Goal: Navigation & Orientation: Go to known website

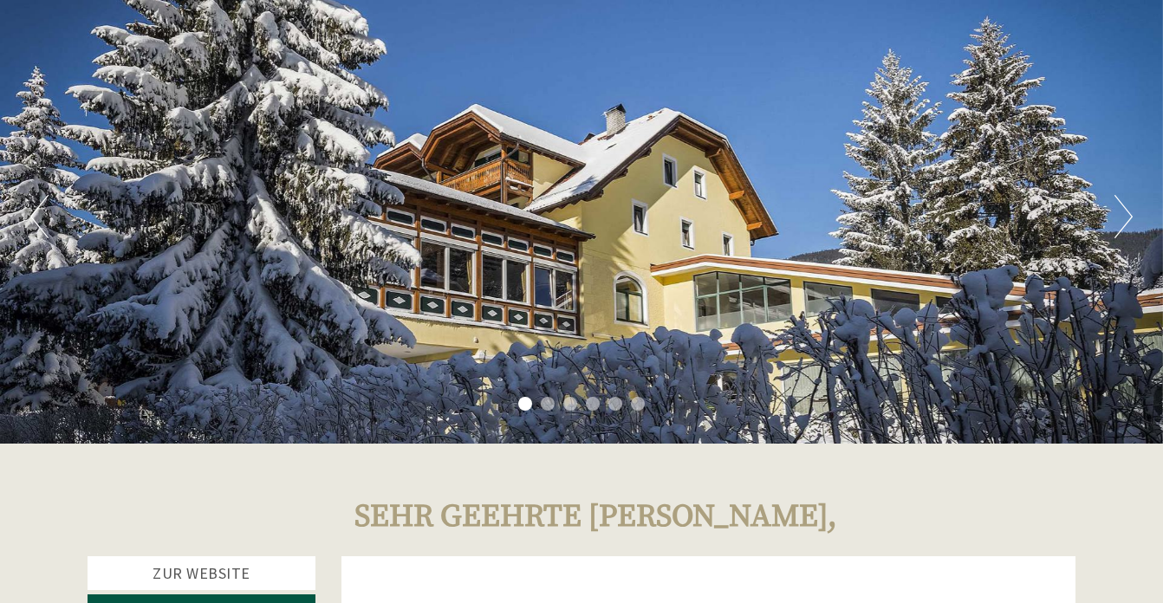
scroll to position [89, 0]
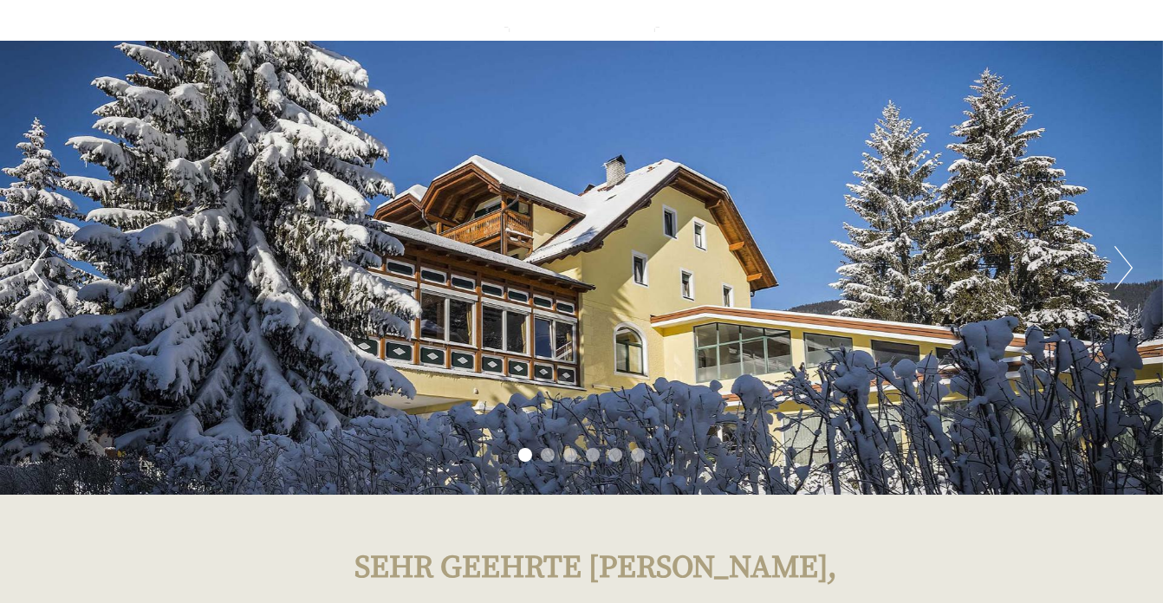
click at [1126, 264] on button "Next" at bounding box center [1124, 267] width 18 height 43
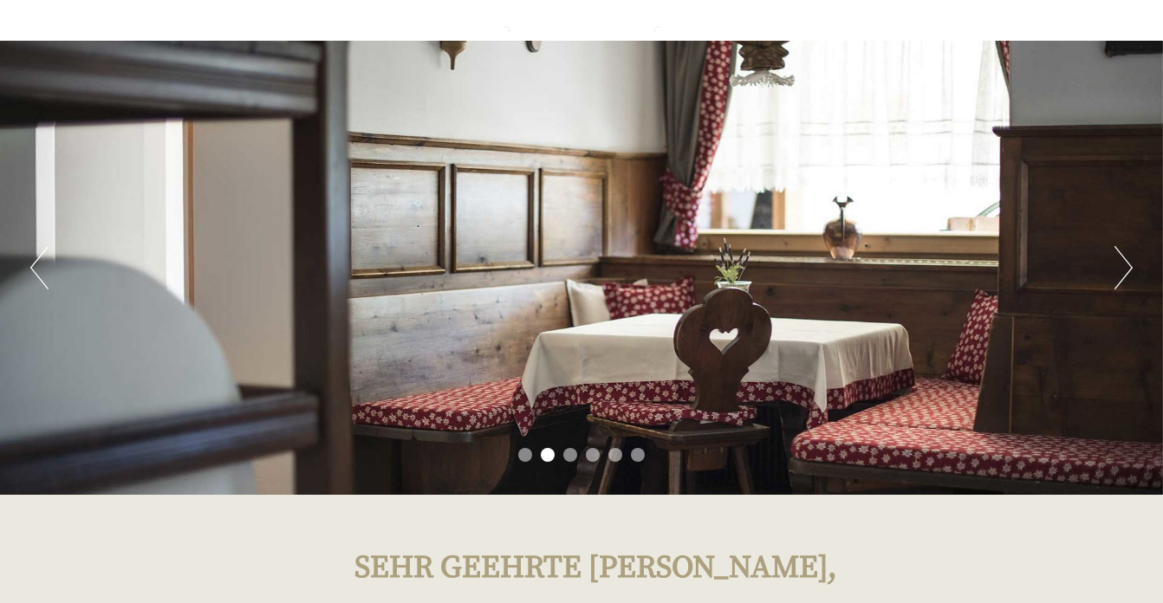
click at [1126, 264] on button "Next" at bounding box center [1124, 267] width 18 height 43
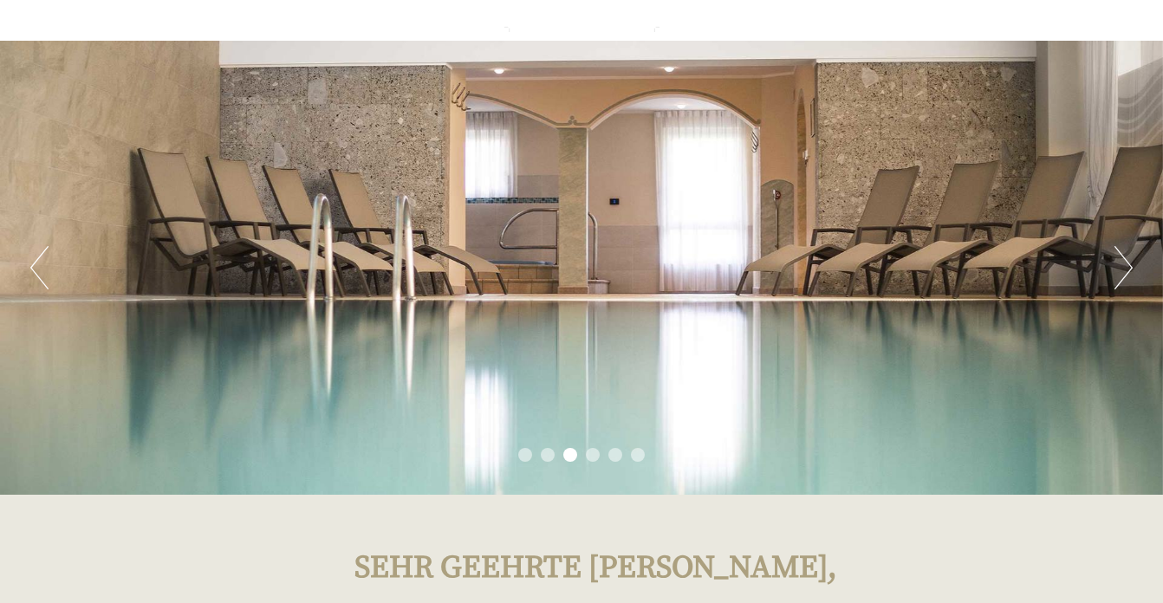
click at [1127, 264] on button "Next" at bounding box center [1124, 267] width 18 height 43
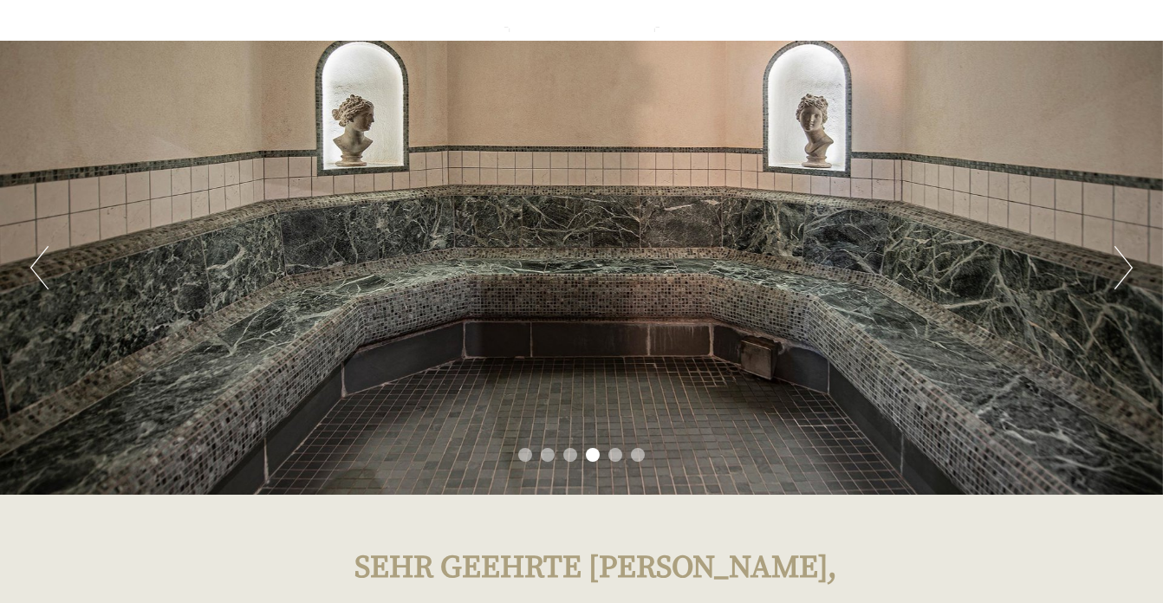
click at [1128, 264] on button "Next" at bounding box center [1124, 267] width 18 height 43
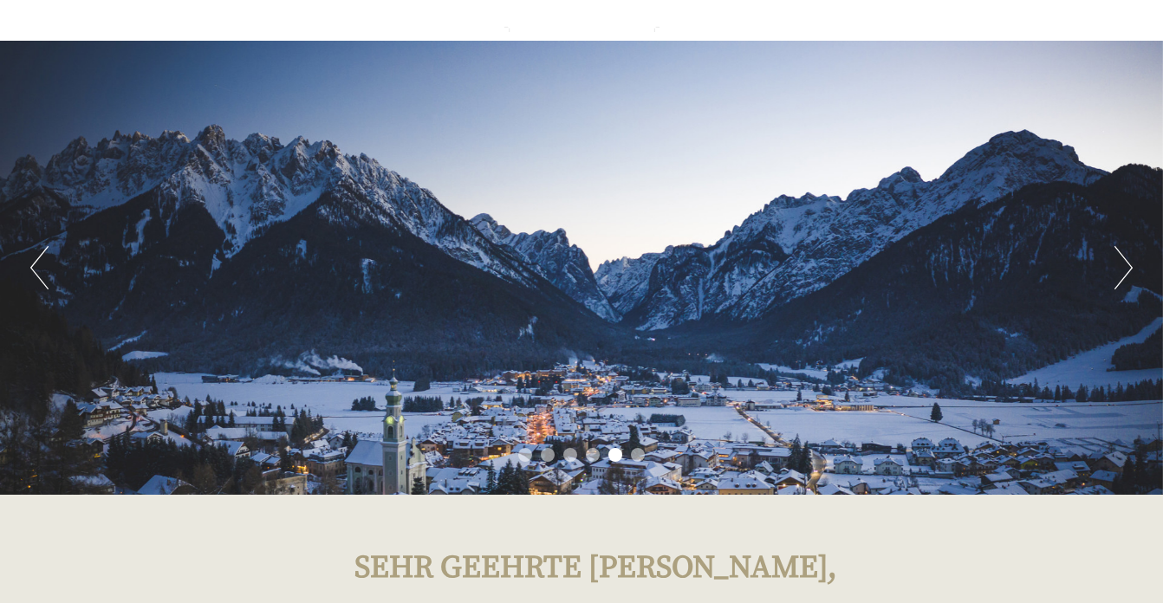
click at [1128, 264] on button "Next" at bounding box center [1124, 267] width 18 height 43
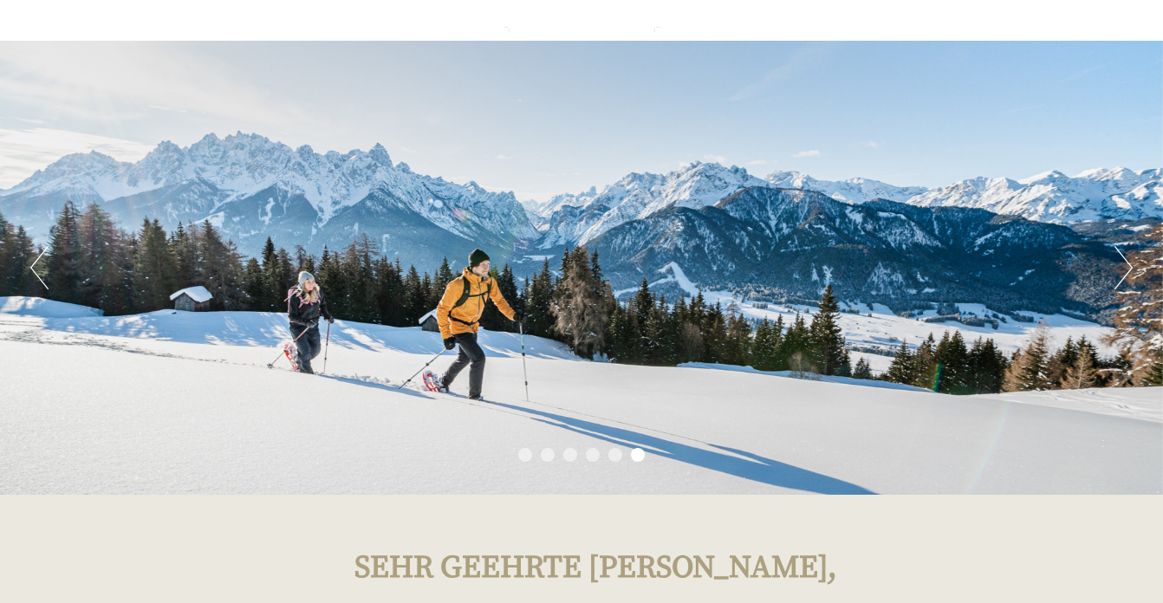
click at [1128, 265] on button "Next" at bounding box center [1124, 267] width 18 height 43
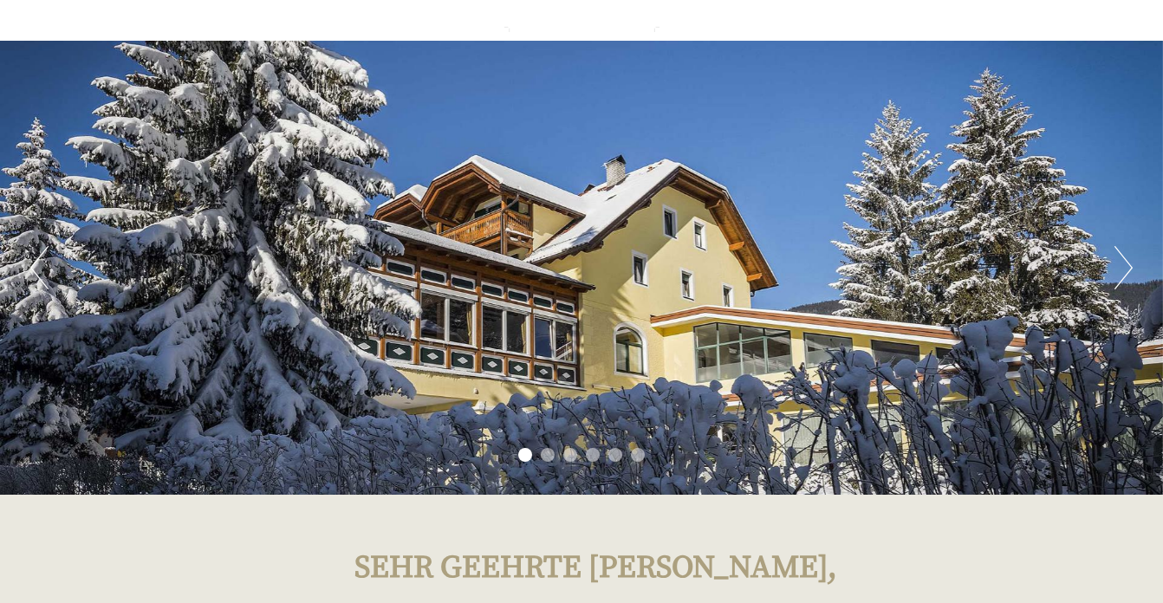
click at [1129, 268] on button "Next" at bounding box center [1124, 267] width 18 height 43
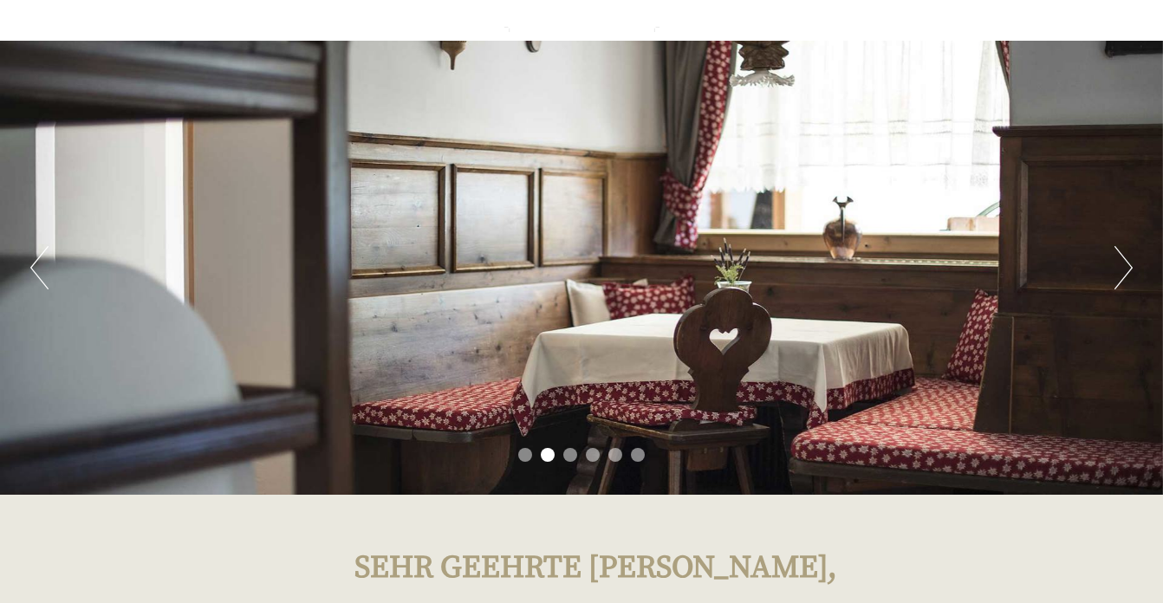
click at [1129, 268] on button "Next" at bounding box center [1124, 267] width 18 height 43
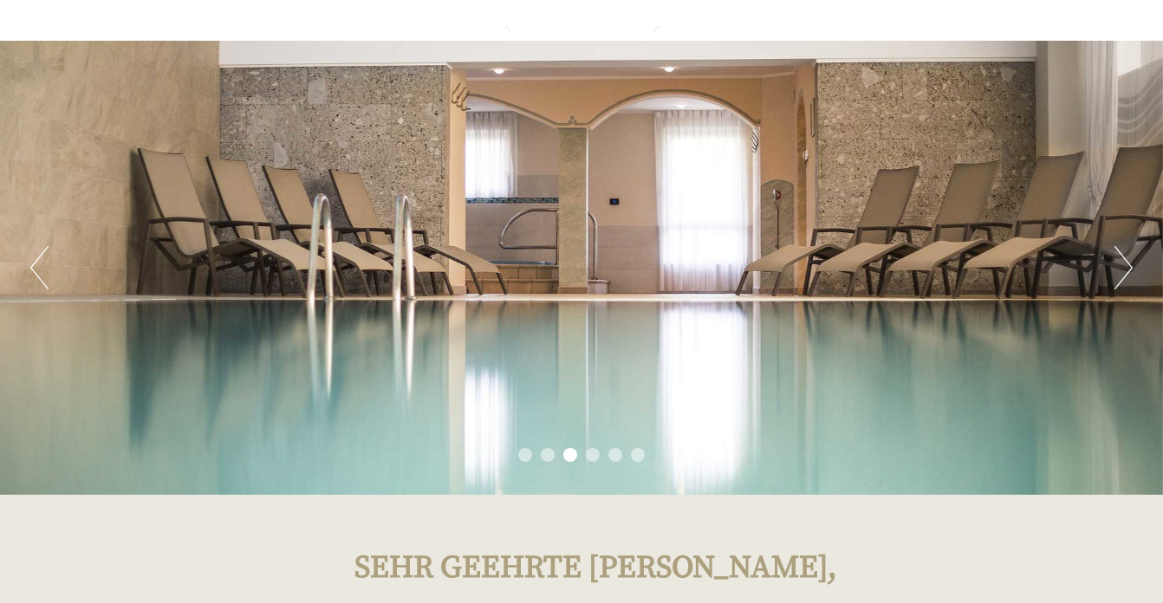
click at [1130, 269] on button "Next" at bounding box center [1124, 267] width 18 height 43
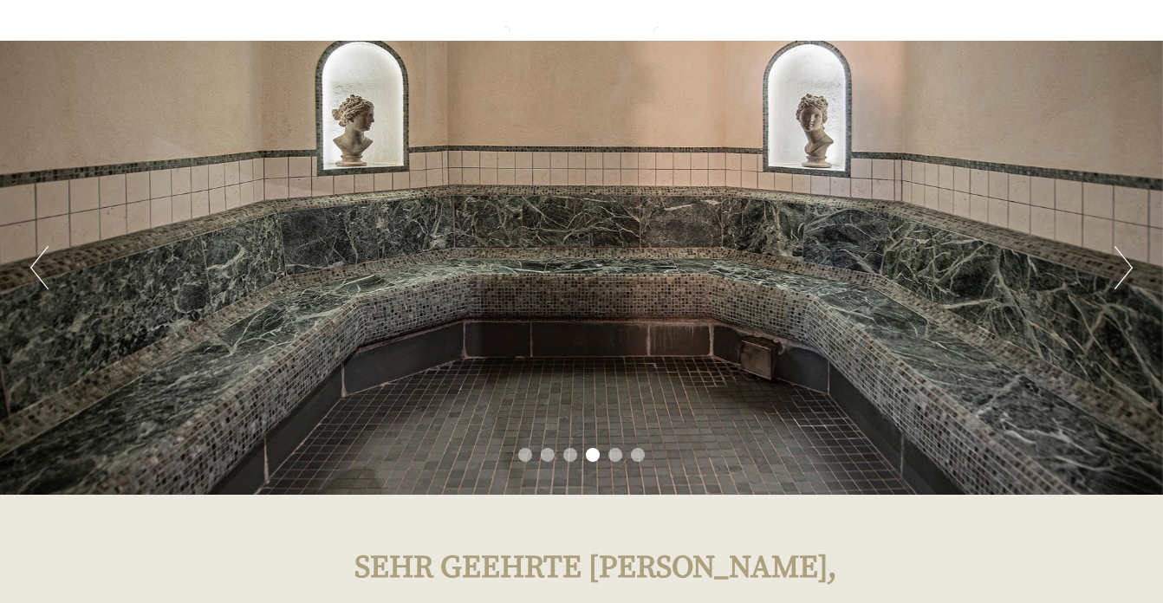
click at [1133, 272] on div "Previous Next 1 2 3 4 5 6" at bounding box center [581, 268] width 1163 height 454
click at [1127, 270] on button "Next" at bounding box center [1124, 267] width 18 height 43
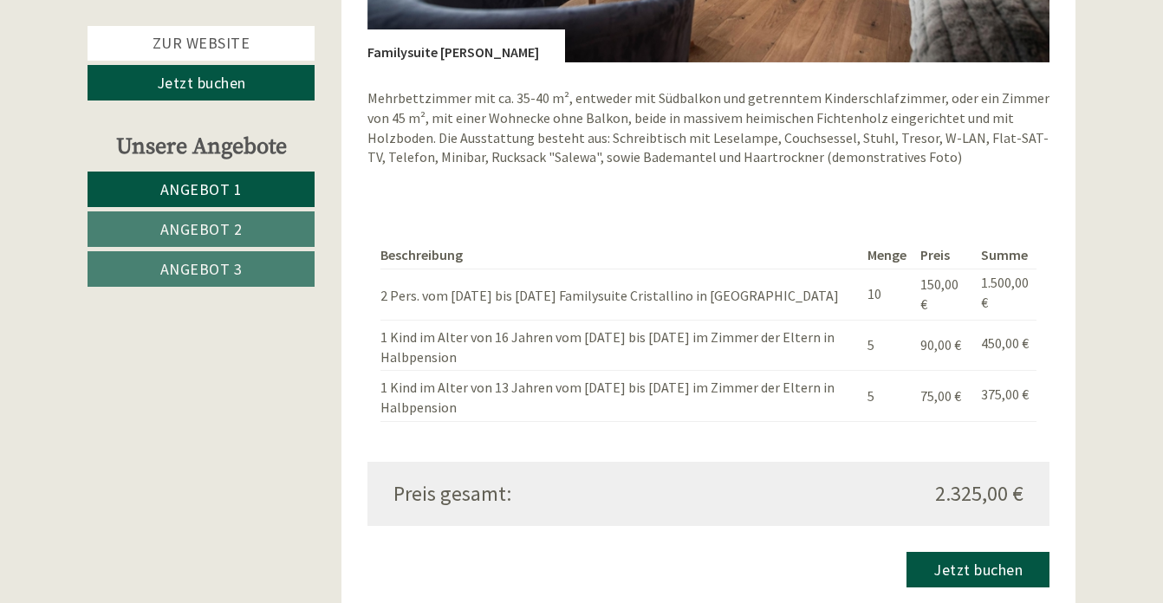
scroll to position [2838, 0]
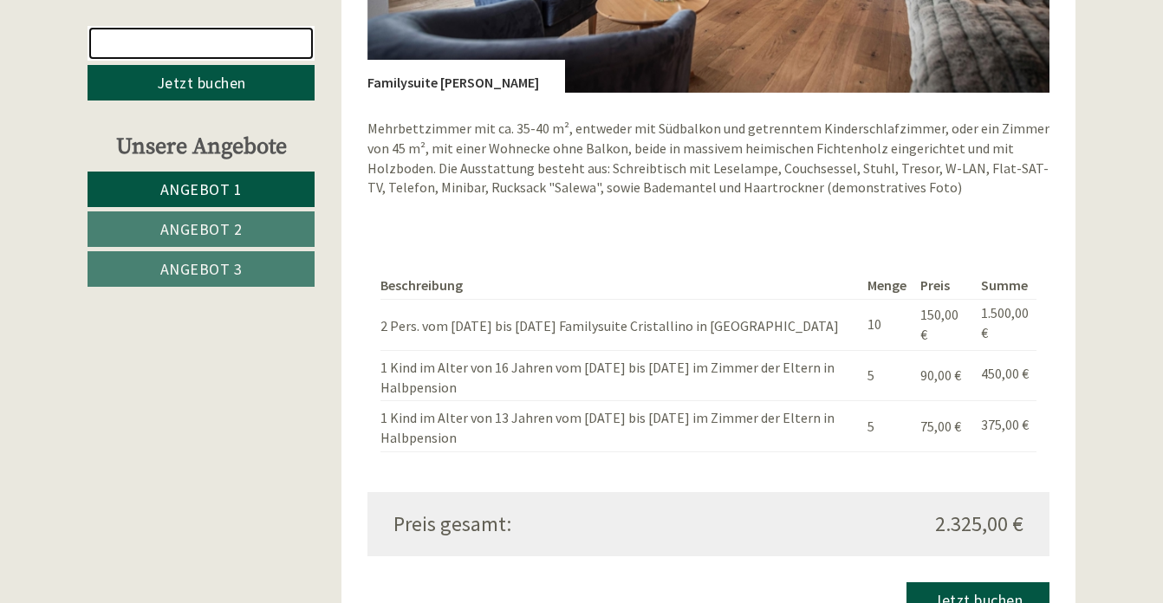
click at [303, 34] on link "Zur Website" at bounding box center [201, 43] width 227 height 35
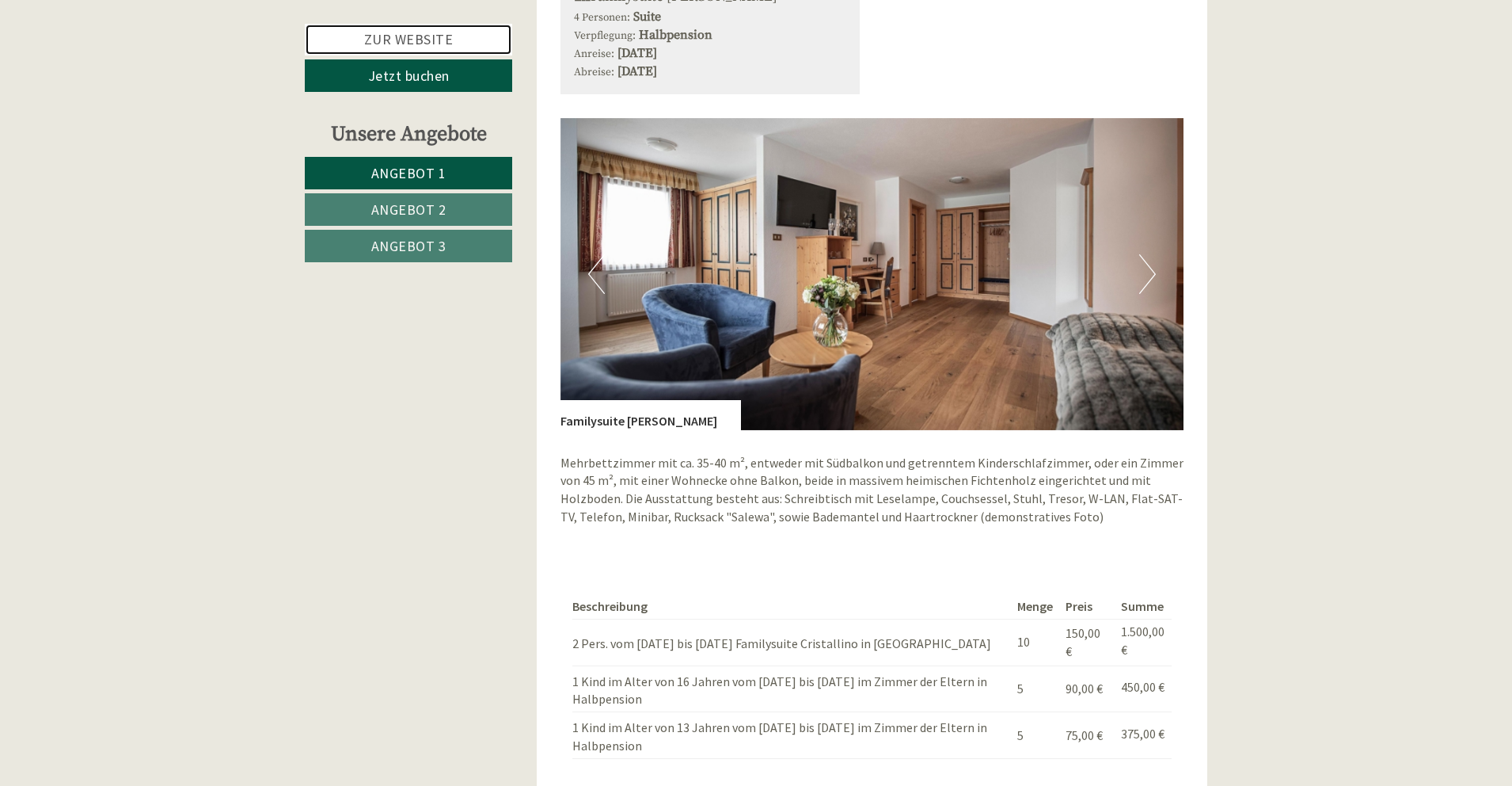
scroll to position [2402, 0]
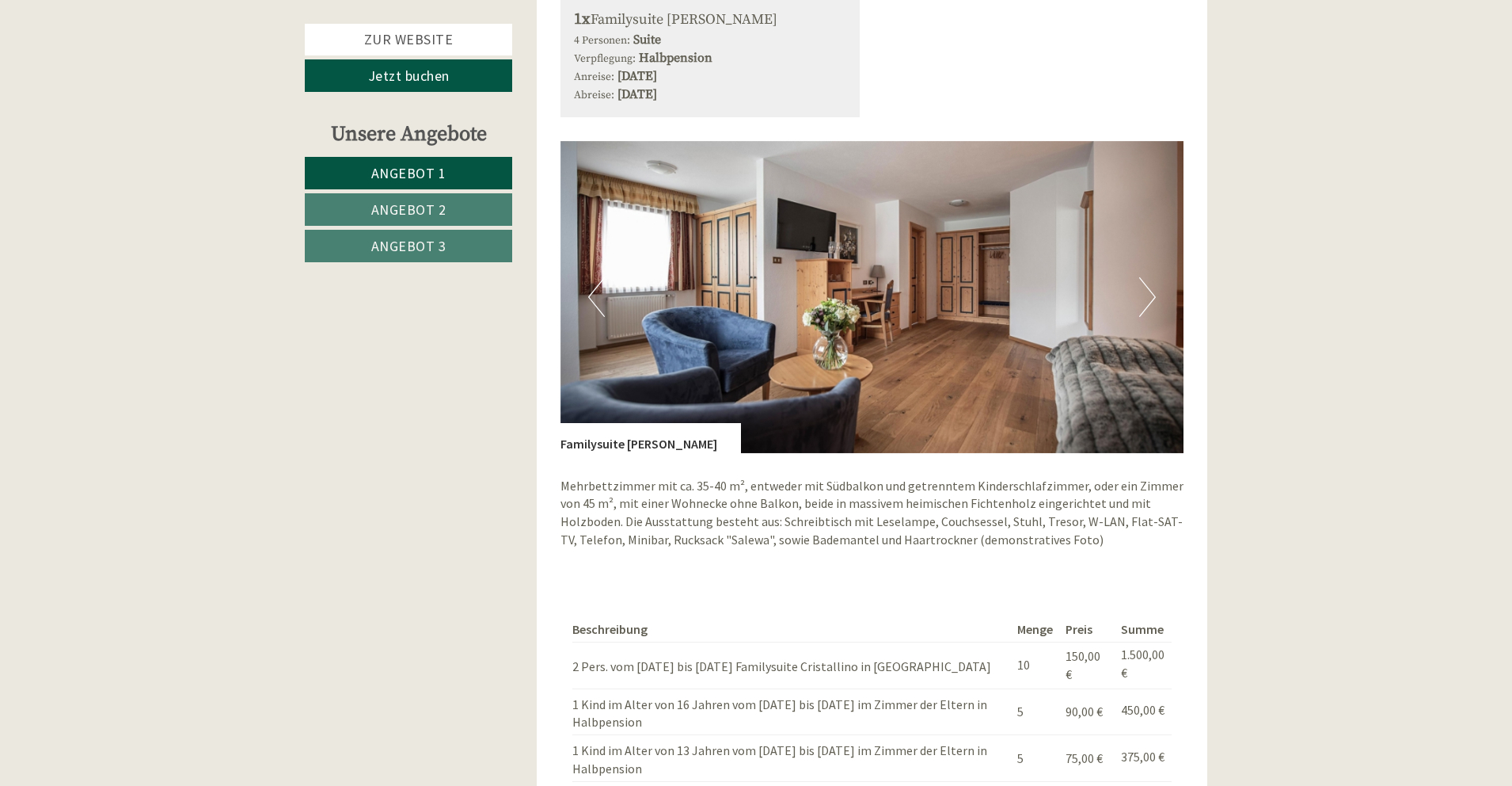
click at [427, 207] on span "Angebot 2" at bounding box center [408, 209] width 75 height 18
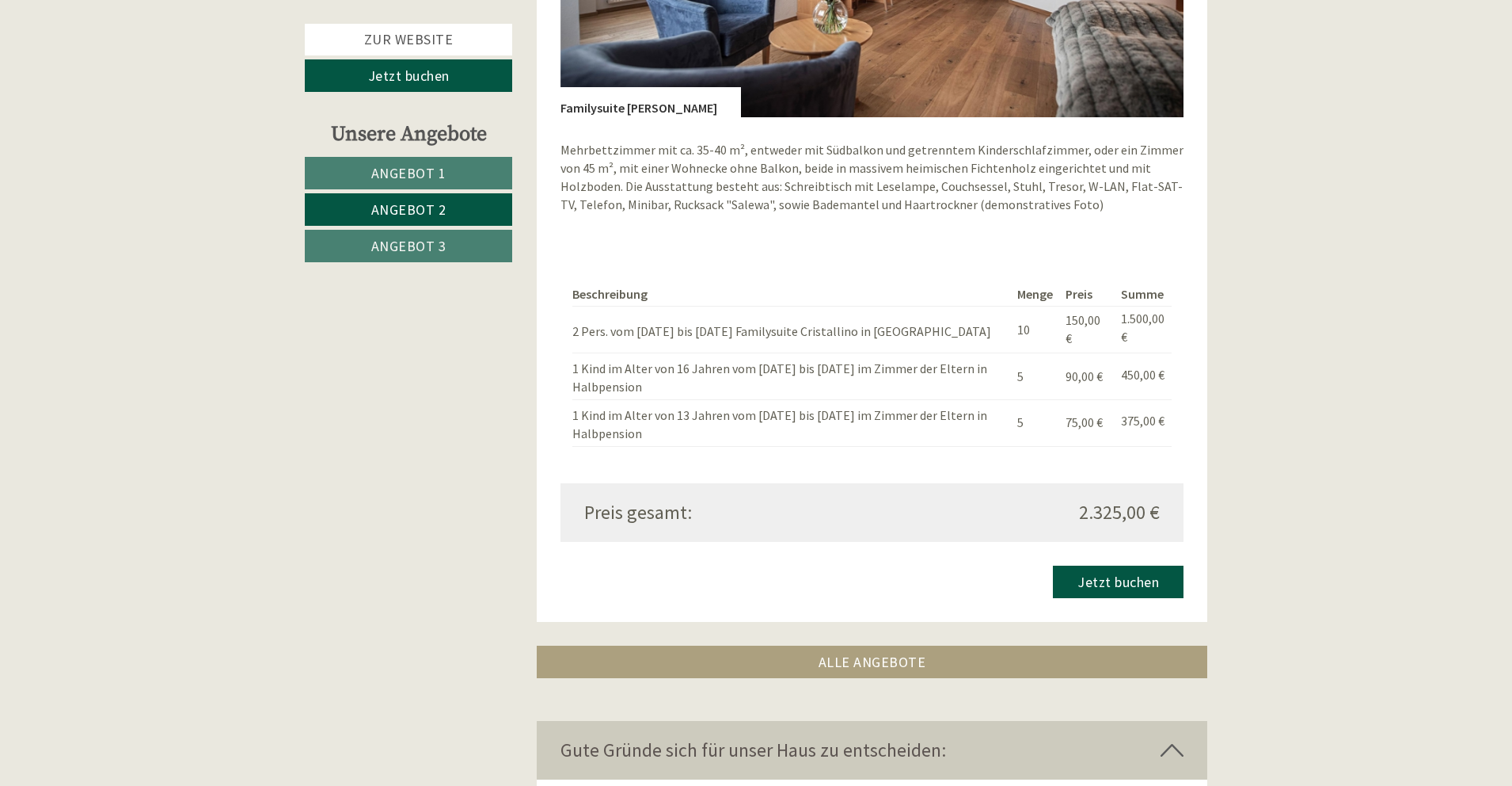
scroll to position [1650, 0]
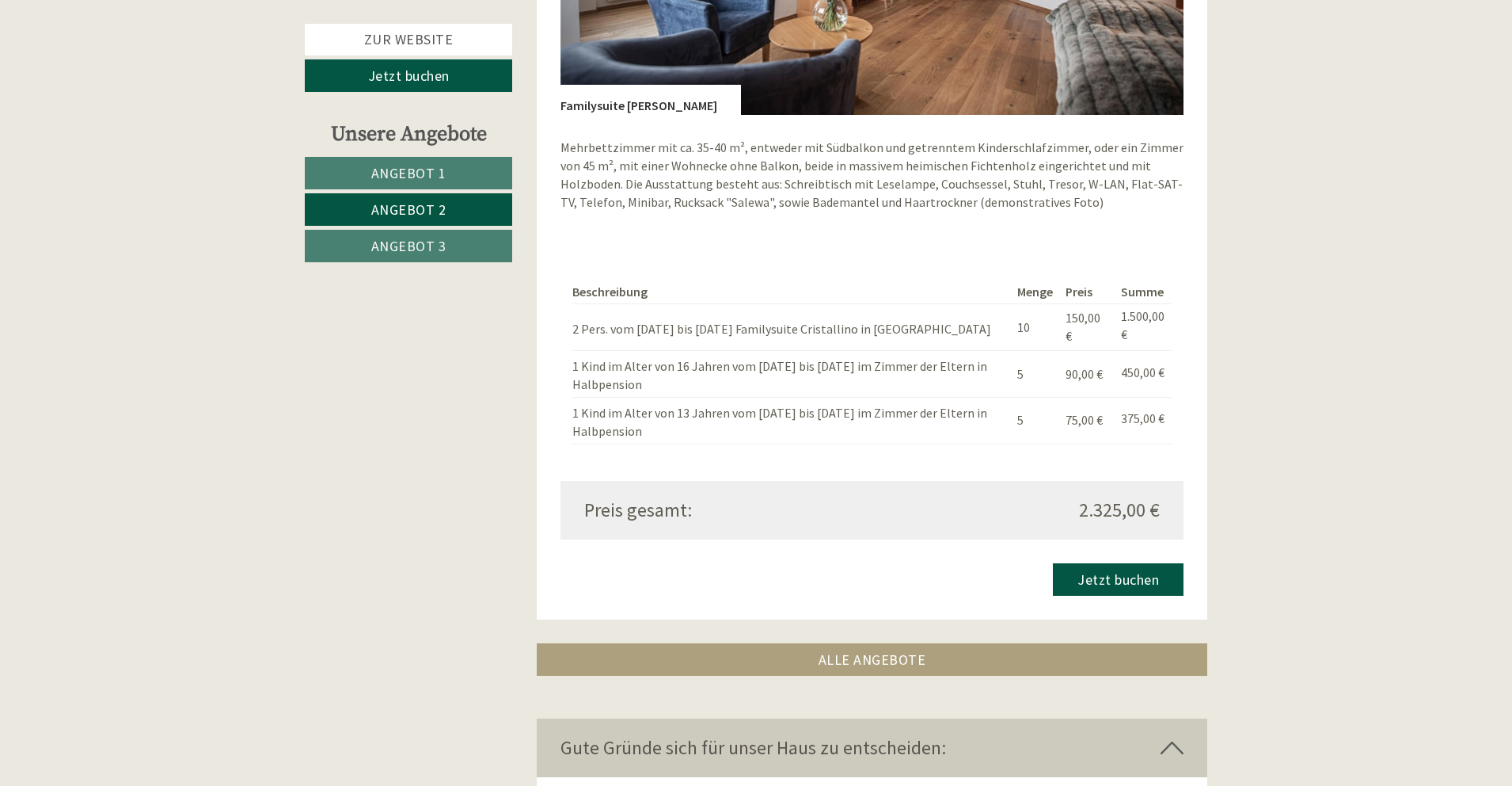
click at [682, 246] on div "Beschreibung Menge Preis Summe 2 Pers. vom [DATE] bis [DATE] Familysuite Crista…" at bounding box center [872, 362] width 624 height 238
